Goal: Transaction & Acquisition: Purchase product/service

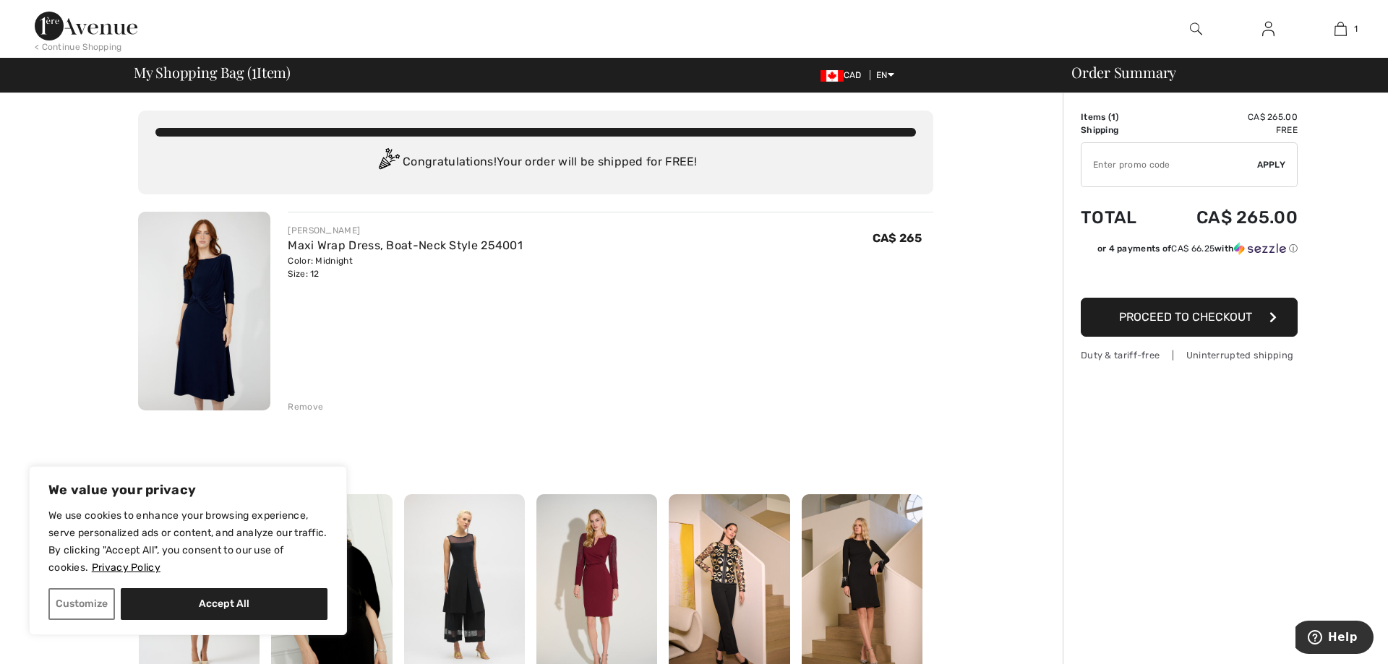
click at [1124, 163] on input "TEXT" at bounding box center [1169, 164] width 176 height 43
type input "NEW15"
click at [1277, 163] on span "Apply" at bounding box center [1271, 164] width 29 height 13
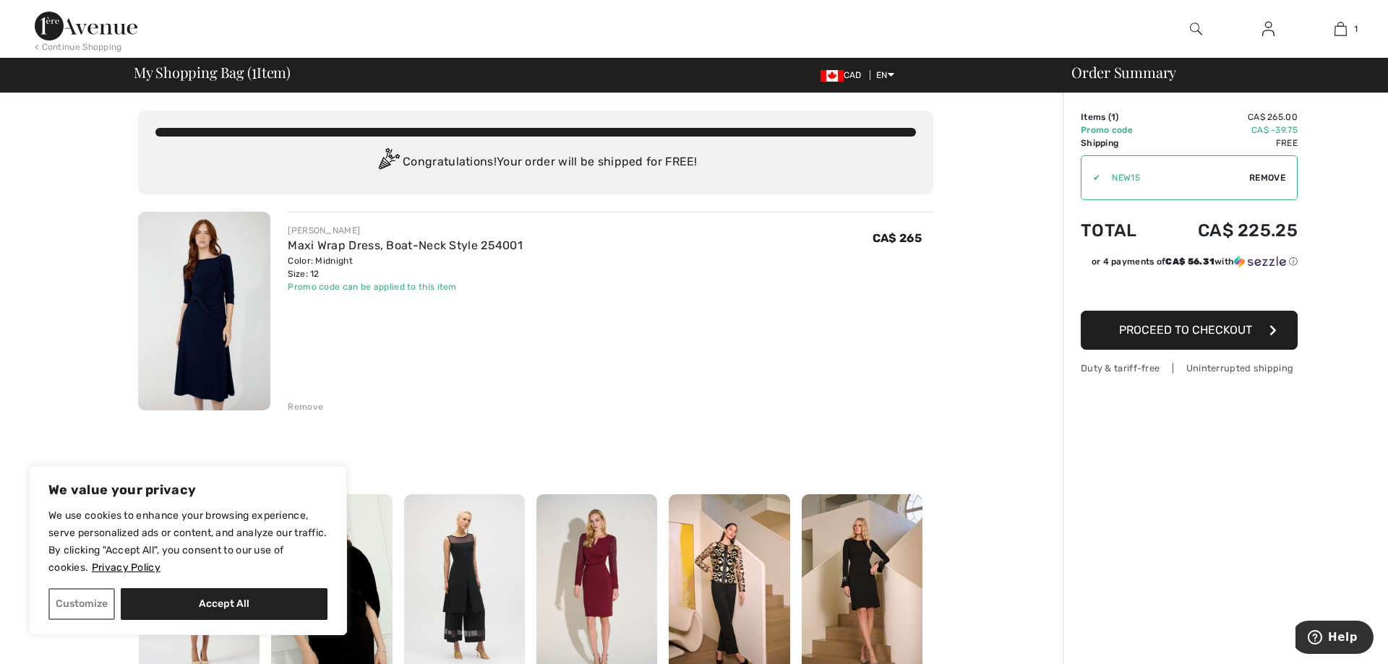
click at [1185, 335] on span "Proceed to Checkout" at bounding box center [1185, 330] width 133 height 14
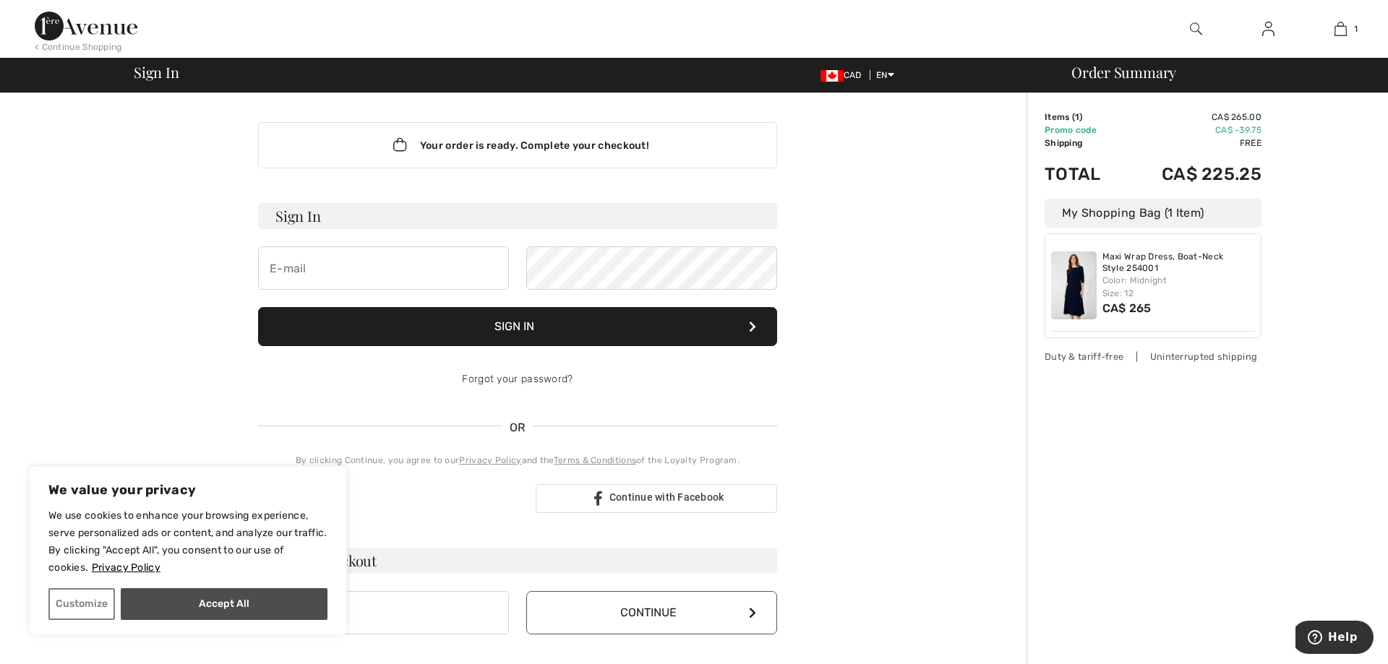
click at [214, 609] on button "Accept All" at bounding box center [224, 604] width 207 height 32
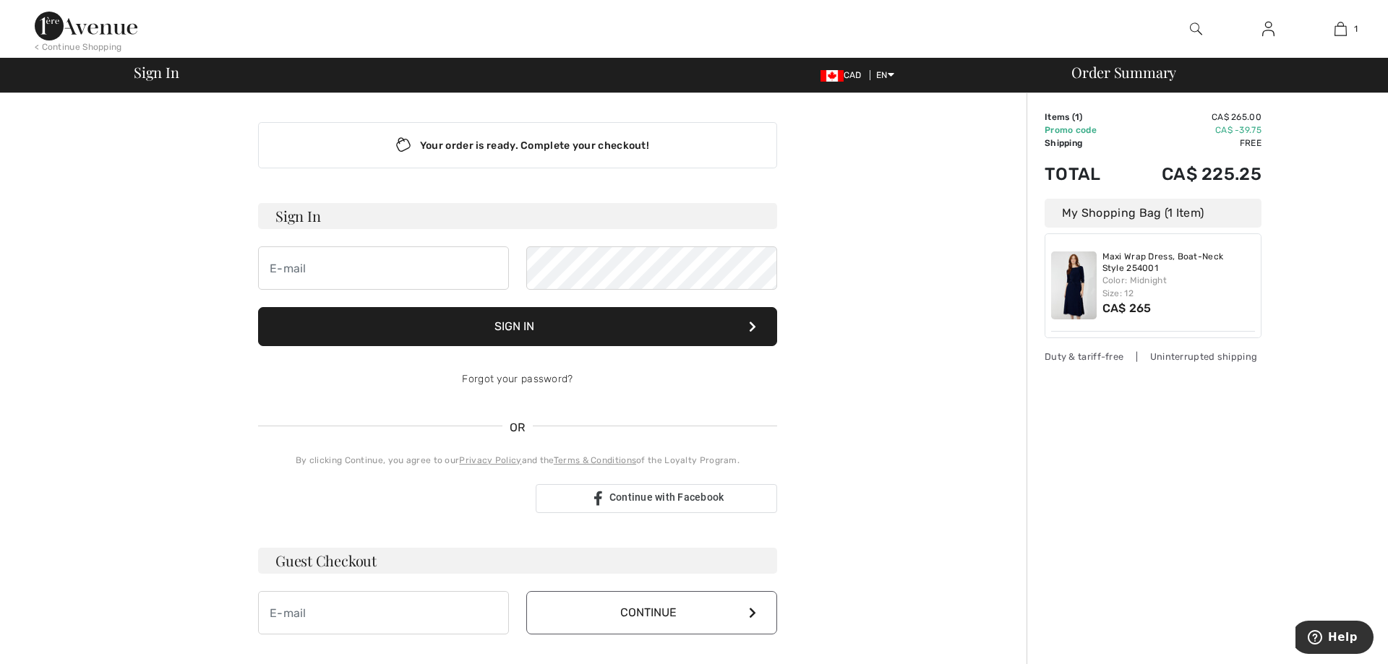
checkbox input "true"
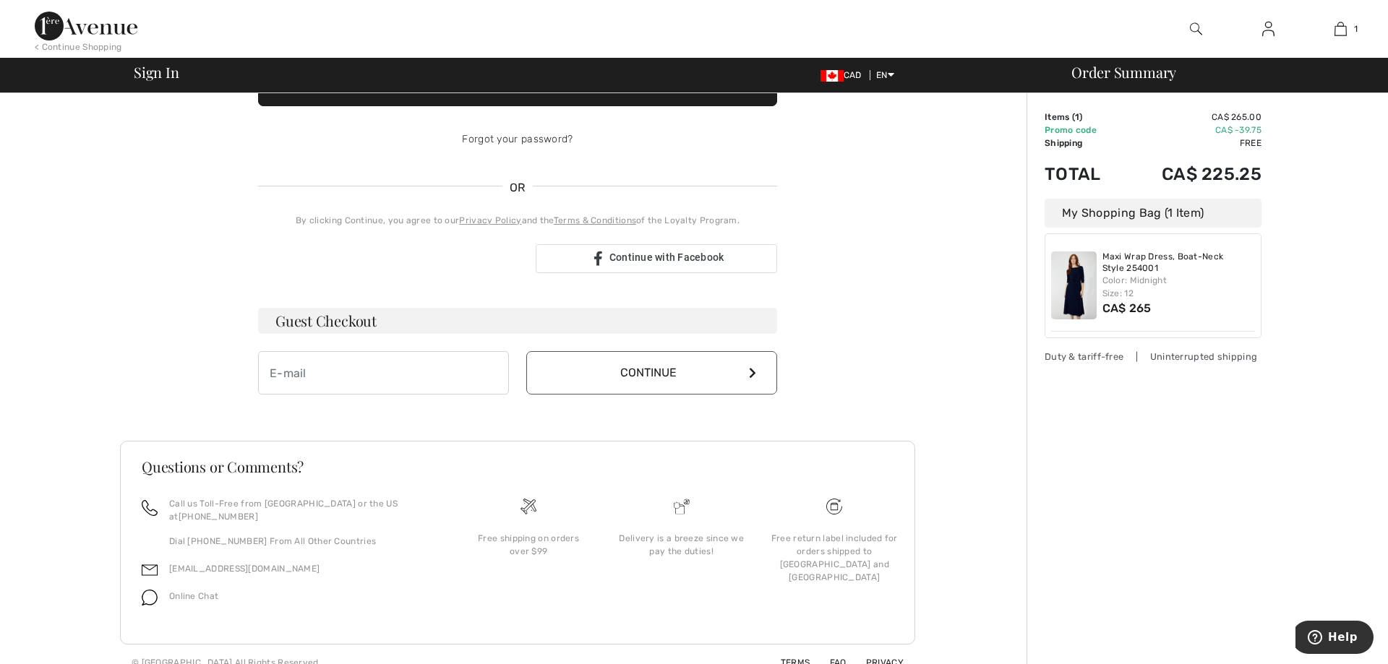
scroll to position [244, 0]
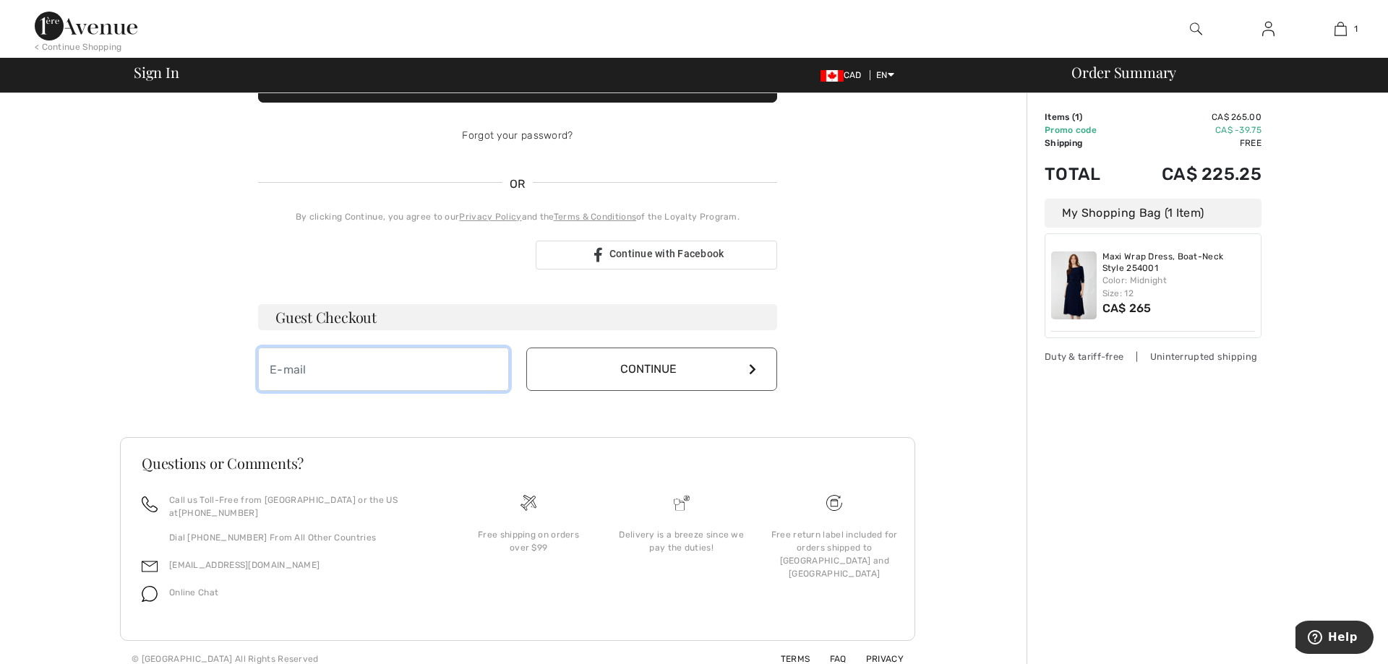
click at [416, 377] on input "email" at bounding box center [383, 369] width 251 height 43
type input "[EMAIL_ADDRESS][DOMAIN_NAME]"
click at [632, 372] on button "Continue" at bounding box center [651, 369] width 251 height 43
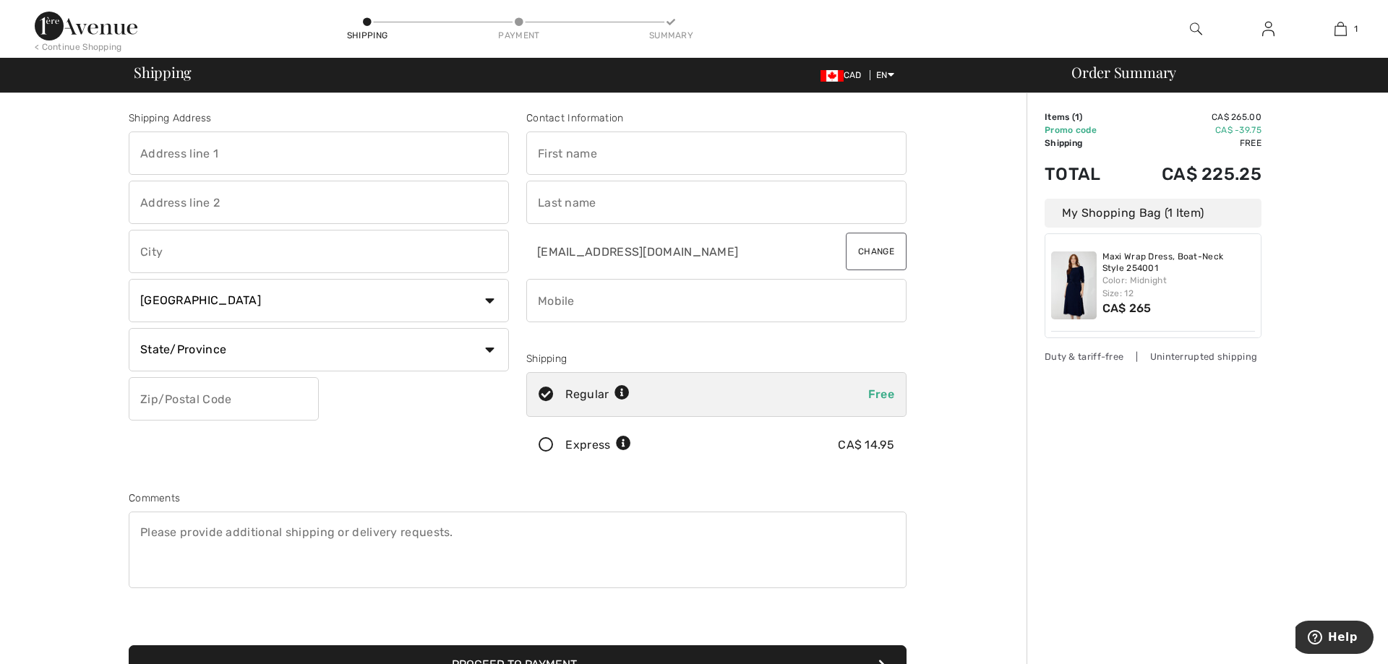
click at [560, 158] on input "text" at bounding box center [716, 153] width 380 height 43
type input "Daphne"
click at [575, 198] on input "text" at bounding box center [716, 202] width 380 height 43
type input "Gornig"
click at [336, 164] on input "text" at bounding box center [319, 153] width 380 height 43
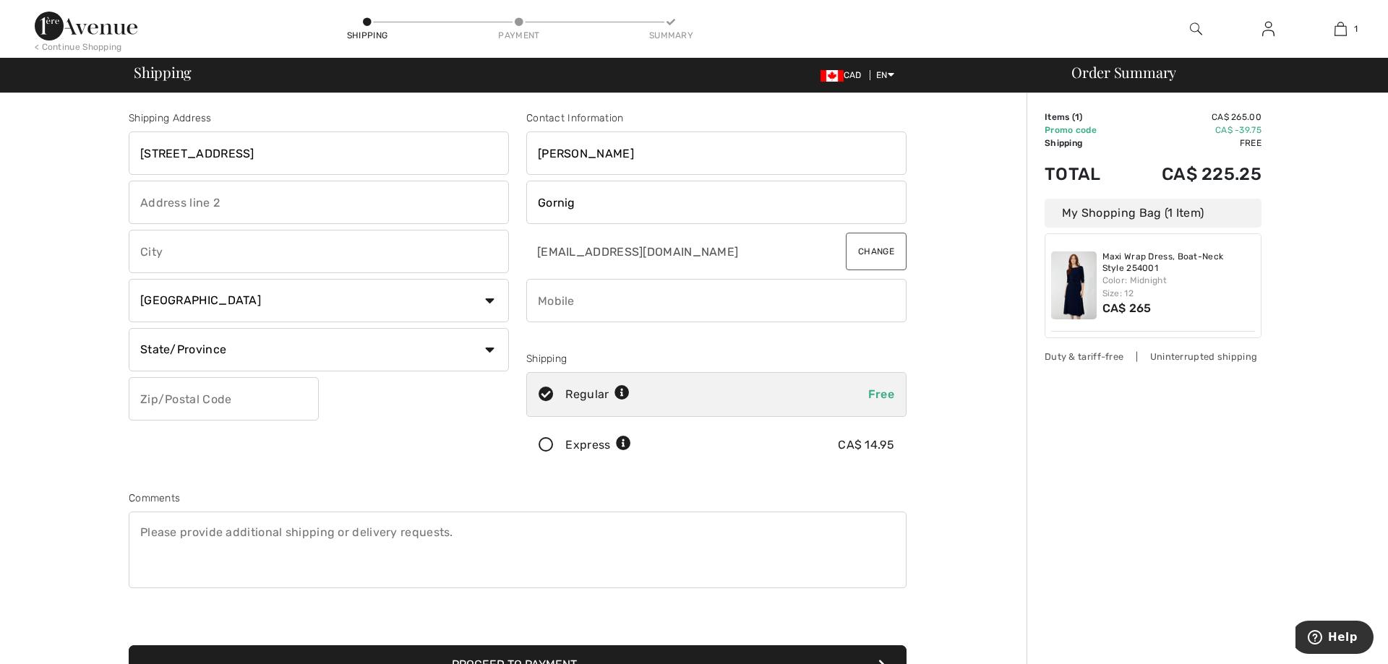
type input "66 Woodhaven Cres"
click at [270, 243] on input "text" at bounding box center [319, 251] width 380 height 43
type input "Richmond Hill"
click at [129, 328] on select "State/Province Alberta British Columbia Manitoba New Brunswick Newfoundland and…" at bounding box center [319, 349] width 380 height 43
select select "ON"
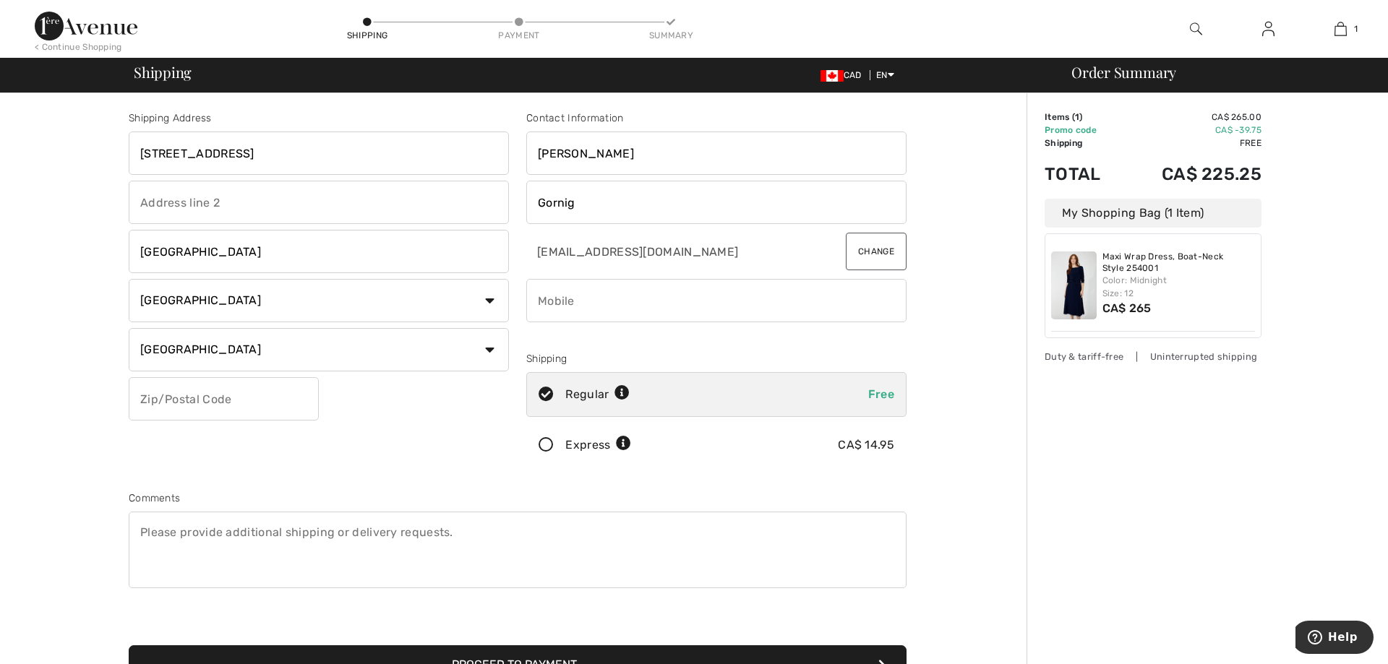
click option "Ontario" at bounding box center [0, 0] width 0 height 0
click at [223, 390] on input "text" at bounding box center [224, 398] width 190 height 43
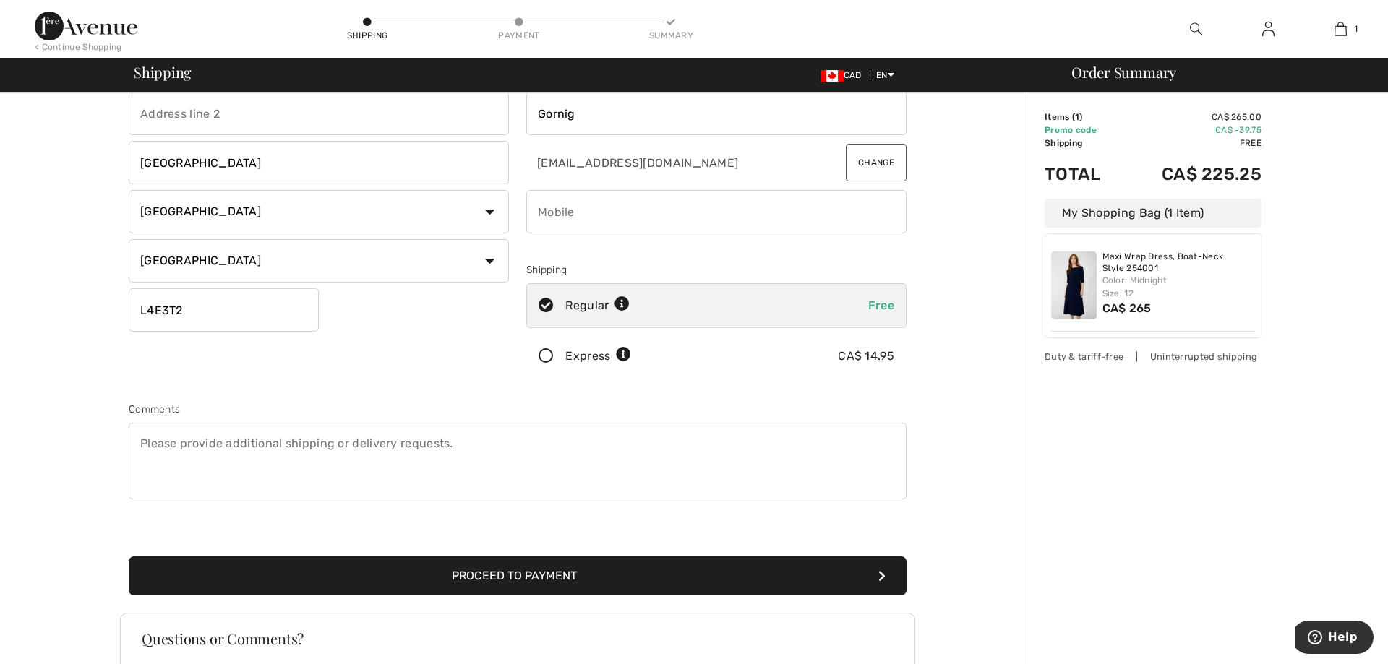
scroll to position [147, 0]
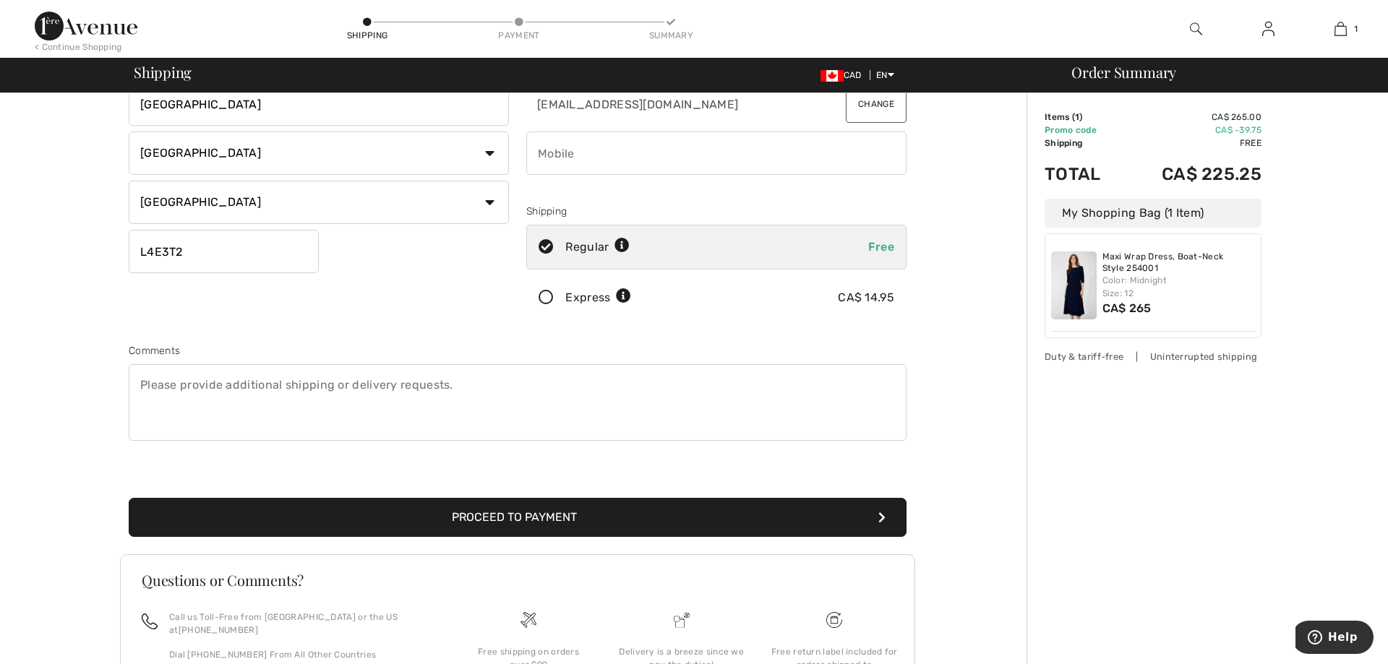
type input "L4E3T2"
click at [528, 510] on button "Proceed to Payment" at bounding box center [518, 517] width 778 height 39
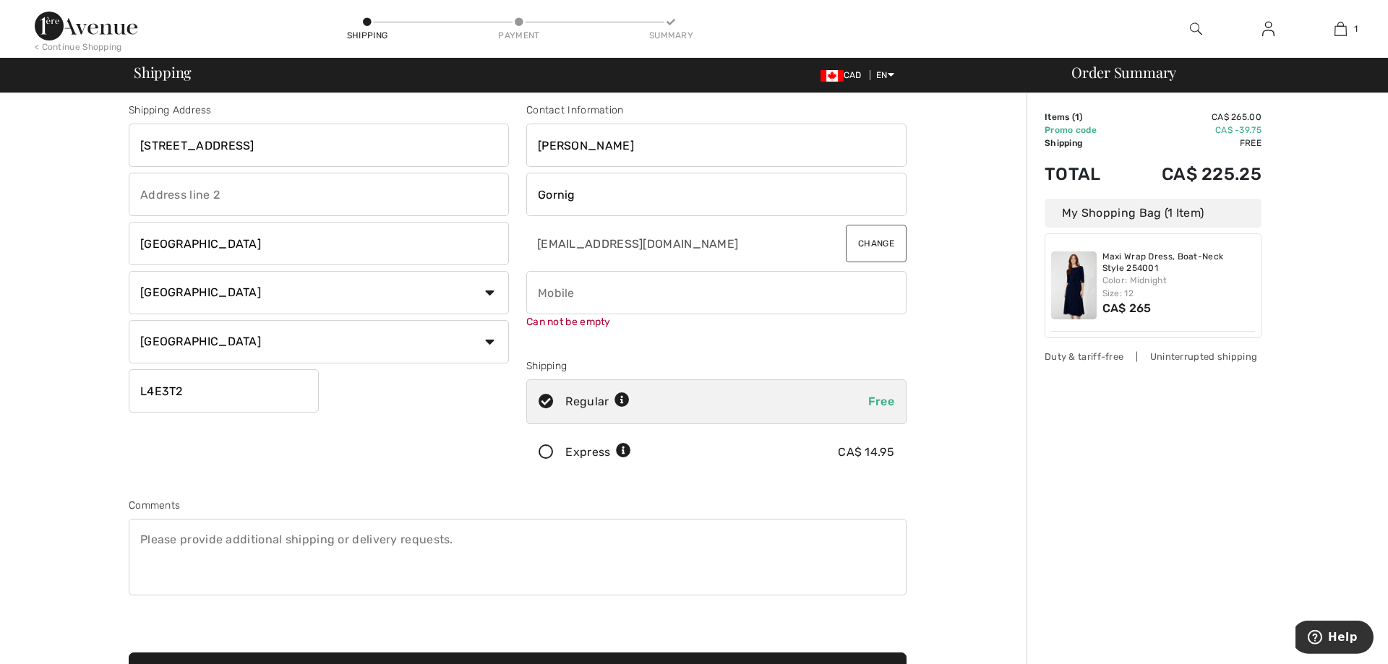
scroll to position [0, 0]
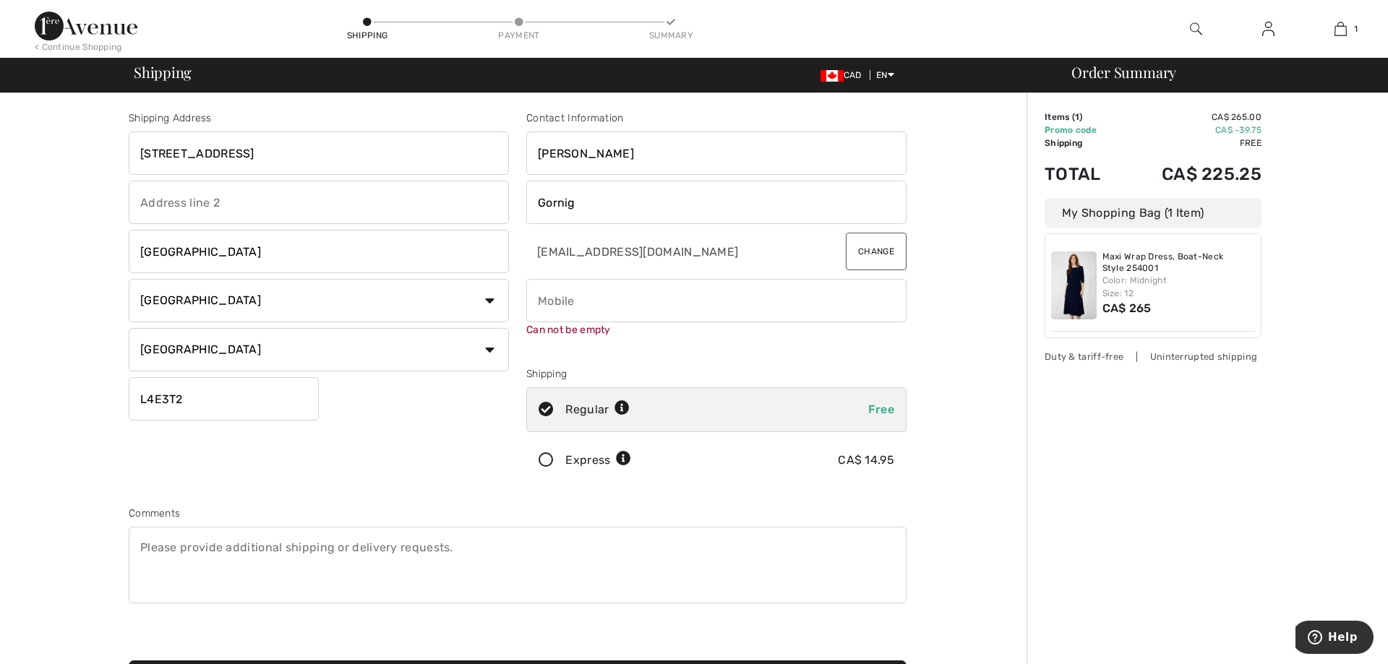
click at [601, 312] on input "phone" at bounding box center [716, 300] width 380 height 43
click at [552, 303] on input "phone" at bounding box center [716, 300] width 380 height 43
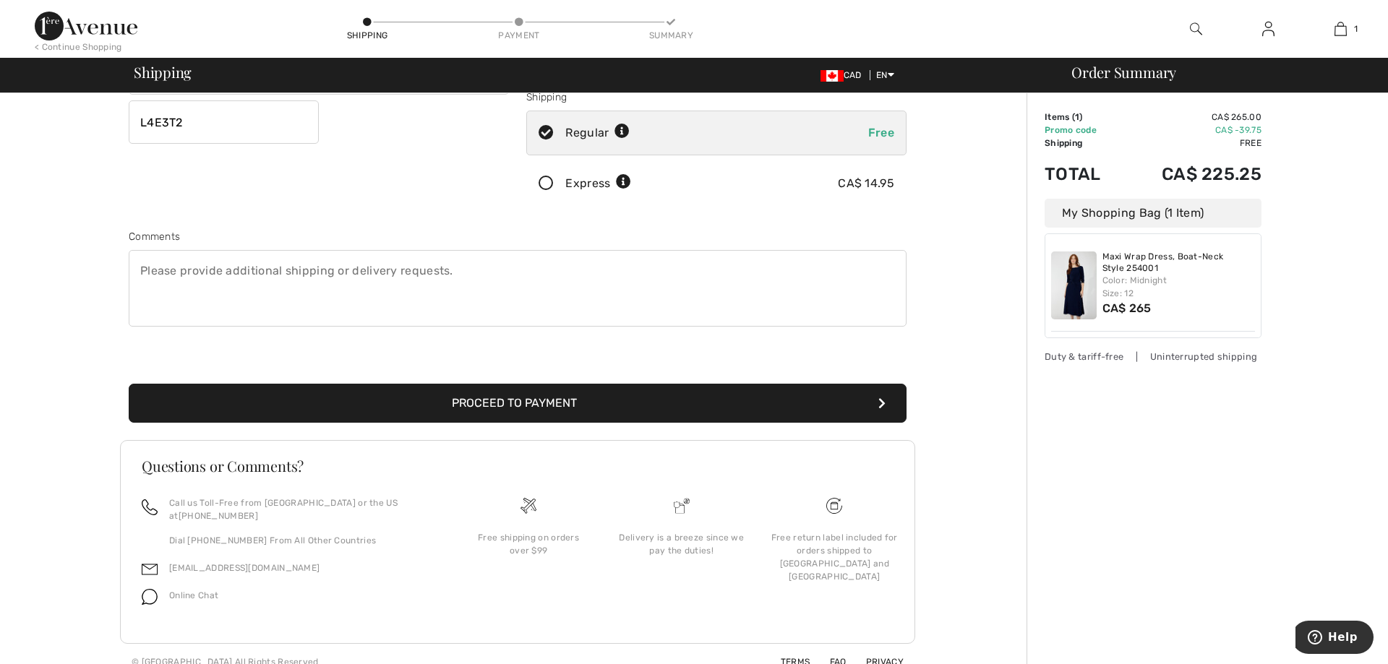
type input "4168730573"
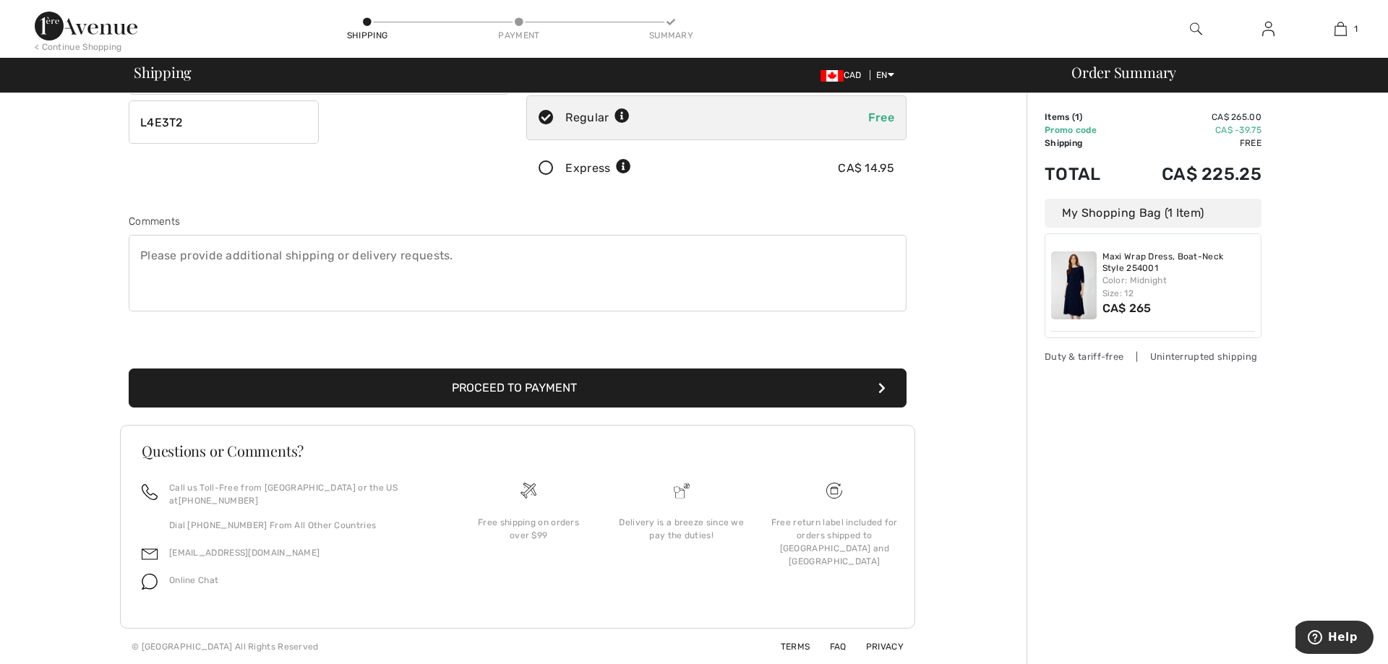
scroll to position [262, 0]
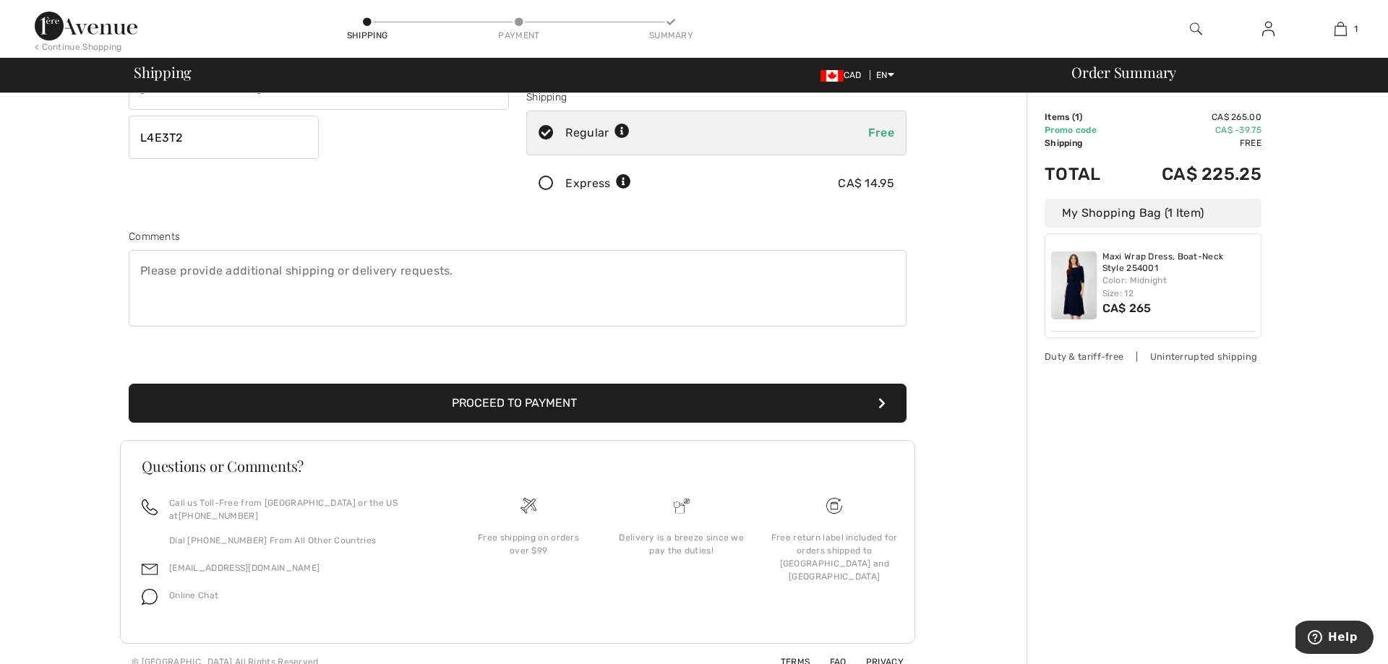
click at [581, 399] on button "Proceed to Payment" at bounding box center [518, 403] width 778 height 39
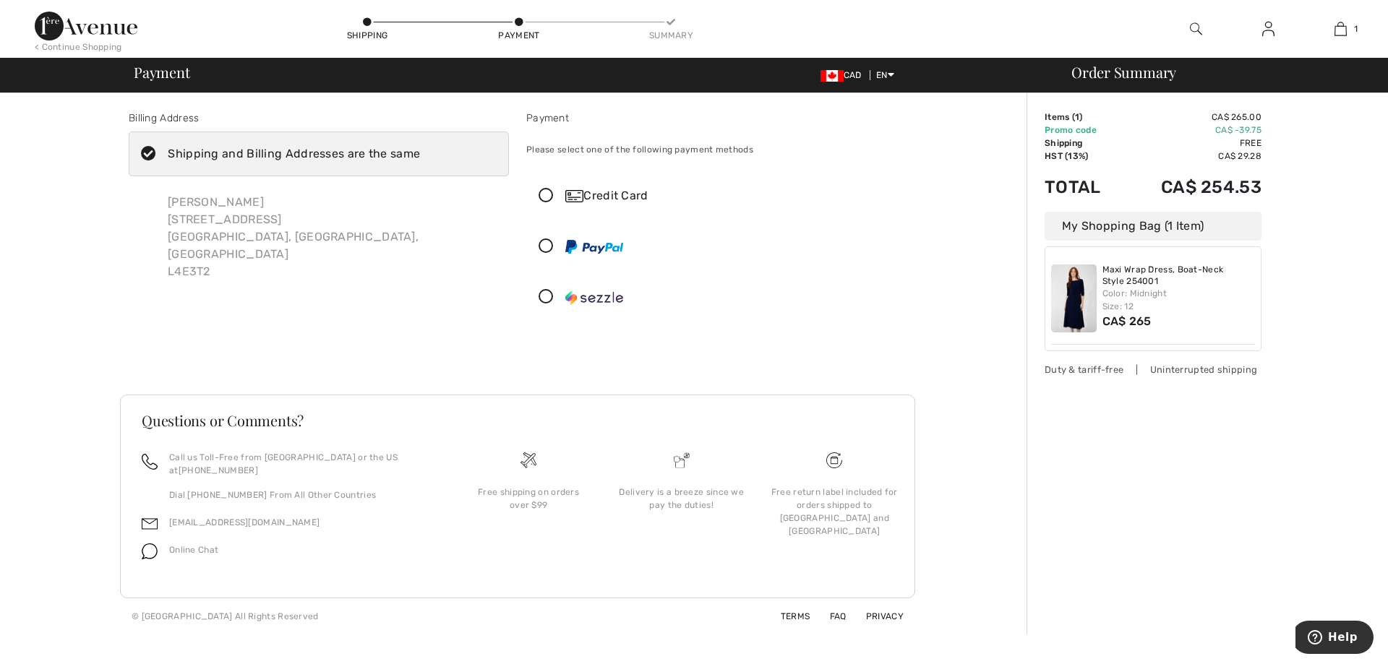
click at [549, 195] on icon at bounding box center [546, 196] width 38 height 15
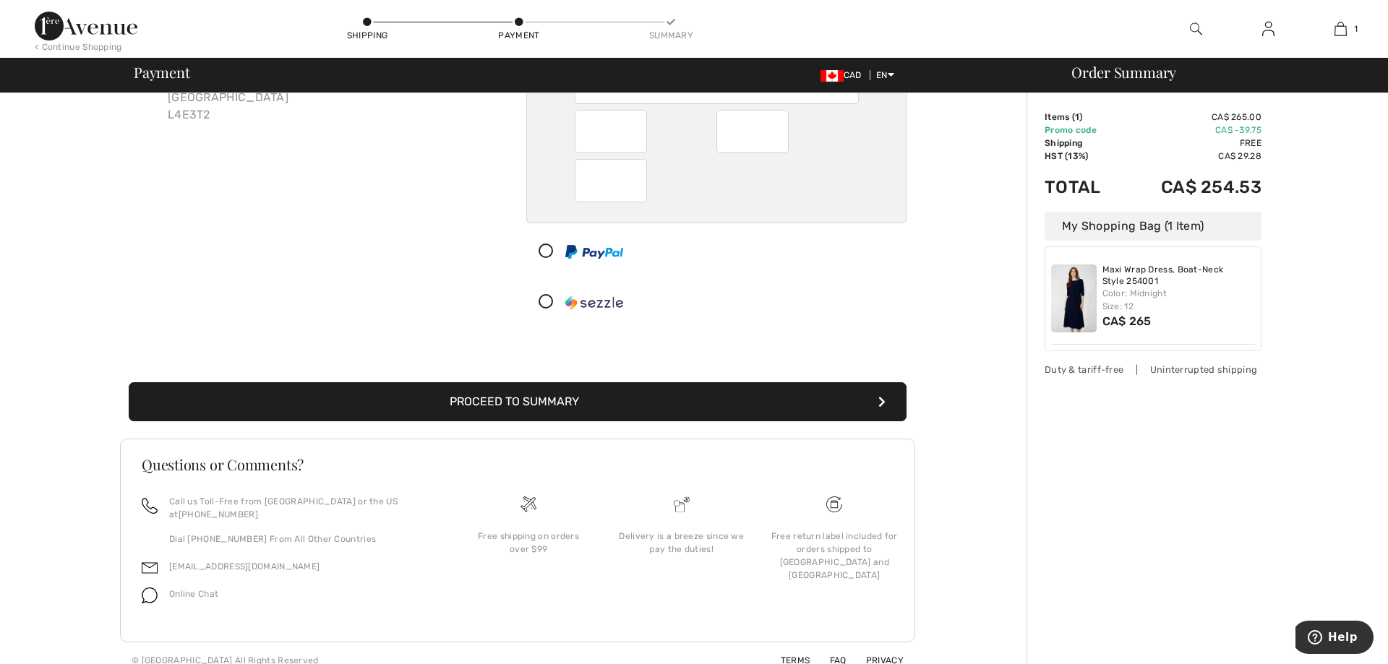
scroll to position [158, 0]
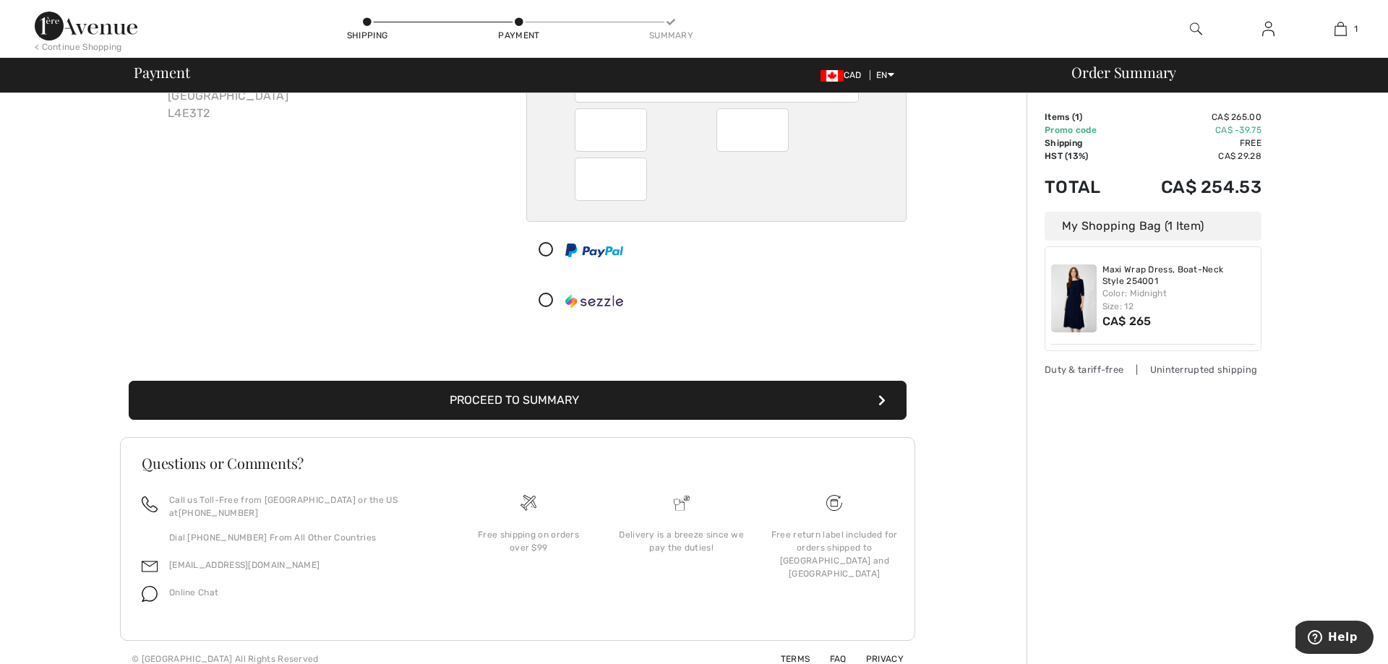
click at [549, 395] on button "Proceed to Summary" at bounding box center [518, 400] width 778 height 39
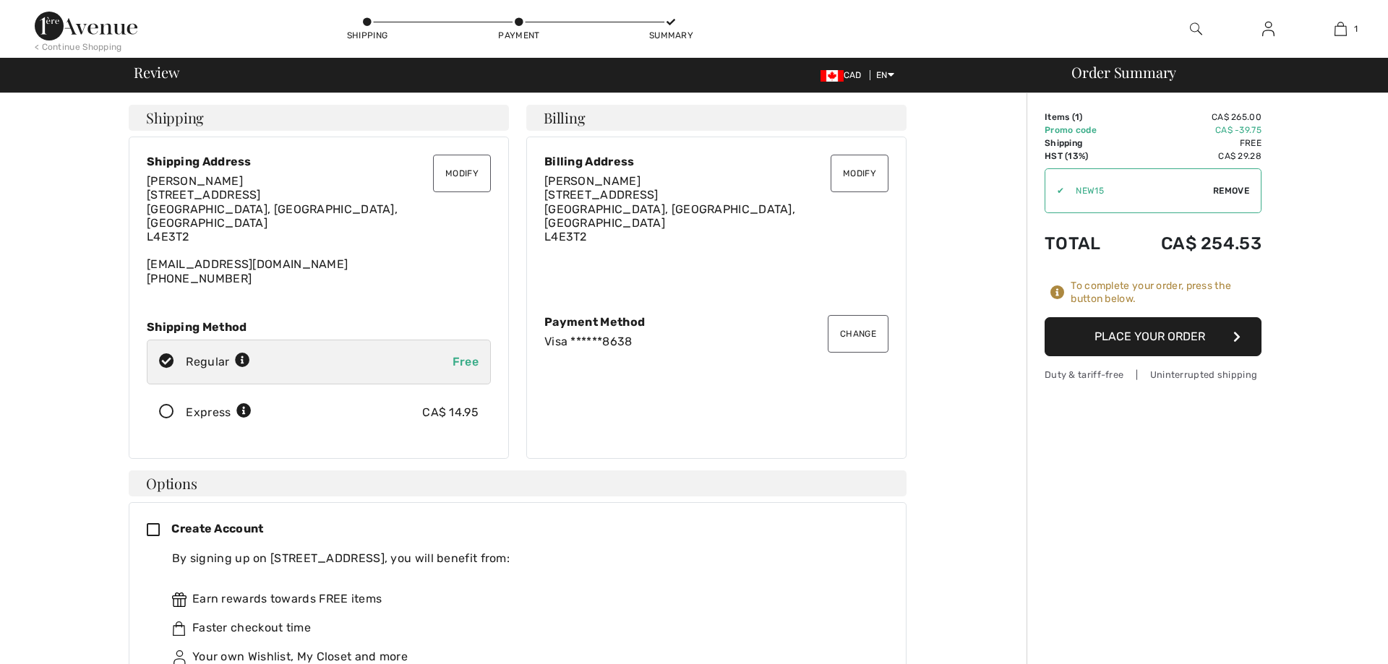
checkbox input "true"
click at [1149, 338] on button "Place Your Order" at bounding box center [1153, 336] width 217 height 39
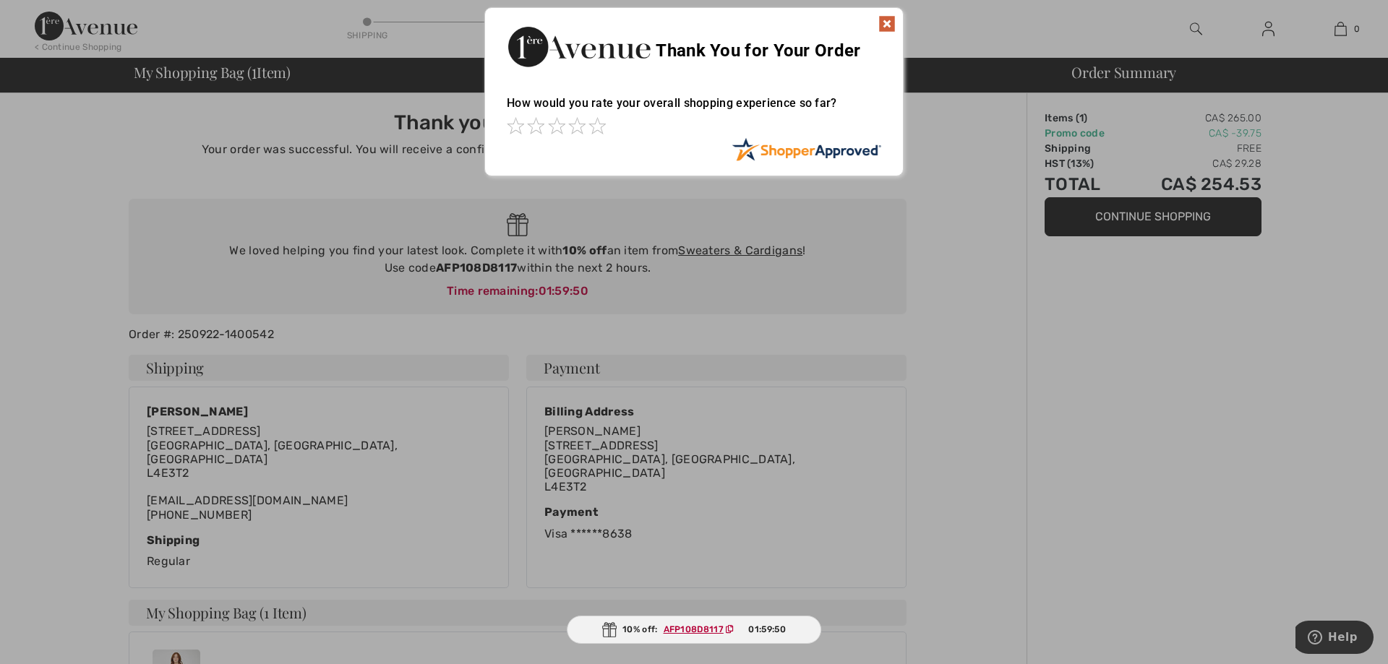
click at [889, 24] on img at bounding box center [886, 23] width 17 height 17
